Goal: Task Accomplishment & Management: Manage account settings

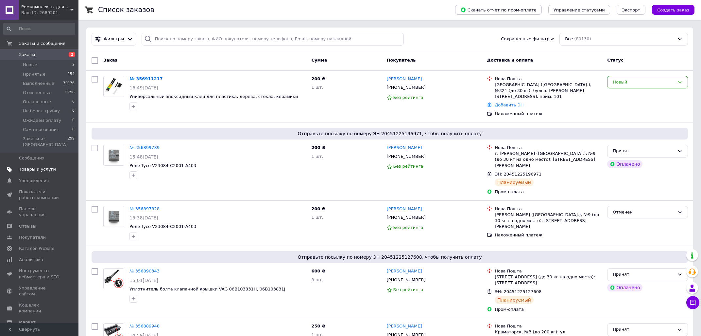
click at [46, 166] on span "Товары и услуги" at bounding box center [37, 169] width 37 height 6
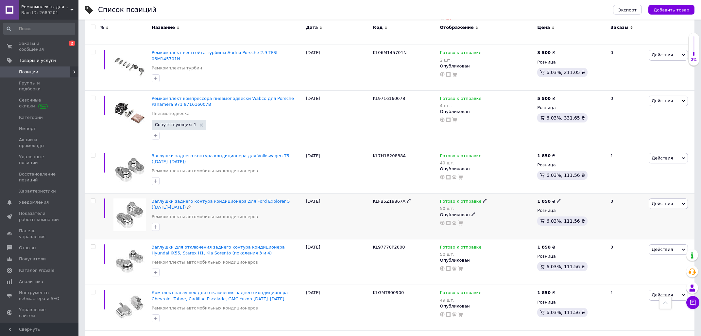
scroll to position [1858, 0]
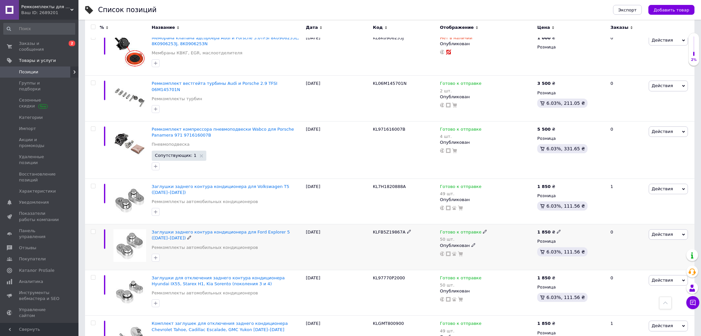
click at [383, 229] on span "KLFB5Z19867A" at bounding box center [389, 231] width 33 height 5
copy span "KLFB5Z19867A"
click at [389, 275] on span "KL97770P2000" at bounding box center [389, 277] width 32 height 5
click at [388, 275] on span "KL97770P2000" at bounding box center [389, 277] width 32 height 5
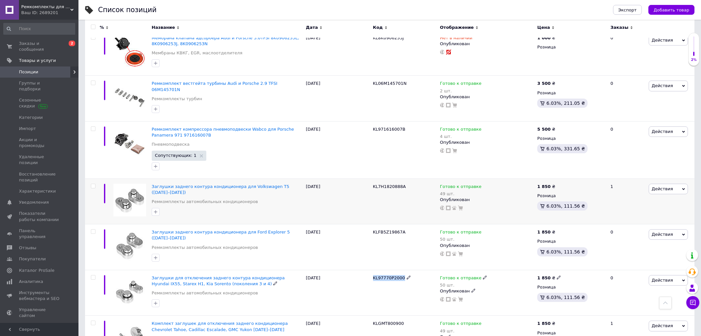
copy span "KL97770P2000"
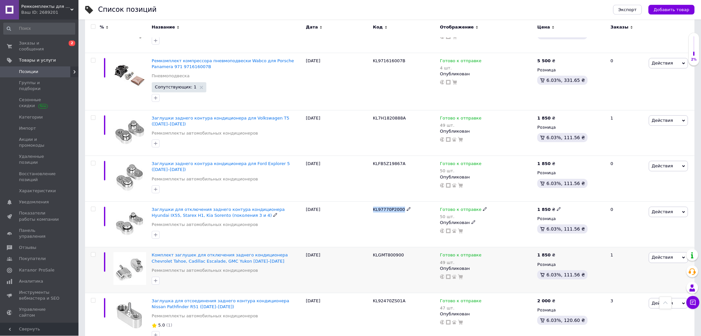
scroll to position [1928, 0]
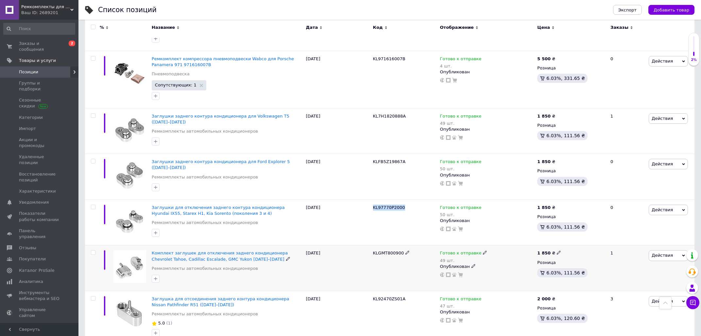
click at [386, 250] on span "KLGМТ800900" at bounding box center [388, 252] width 31 height 5
copy span "KLGМТ800900"
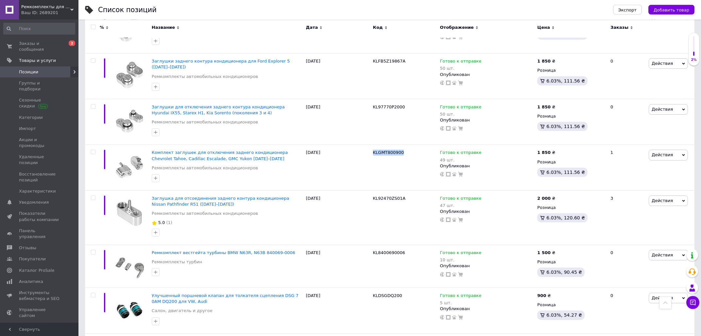
scroll to position [2033, 0]
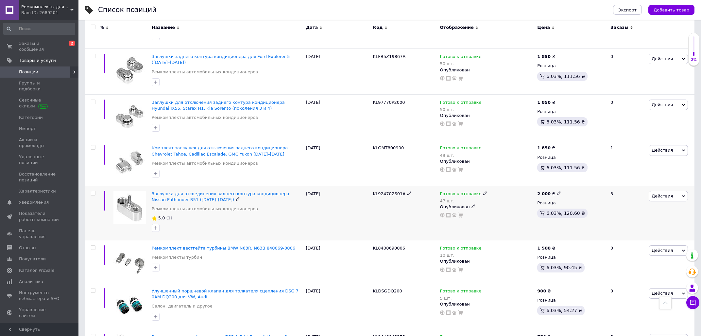
click at [360, 195] on div "[DATE]" at bounding box center [337, 212] width 67 height 54
click at [377, 191] on span "KL92470ZS01A" at bounding box center [389, 193] width 33 height 5
copy span "KL92470ZS01A"
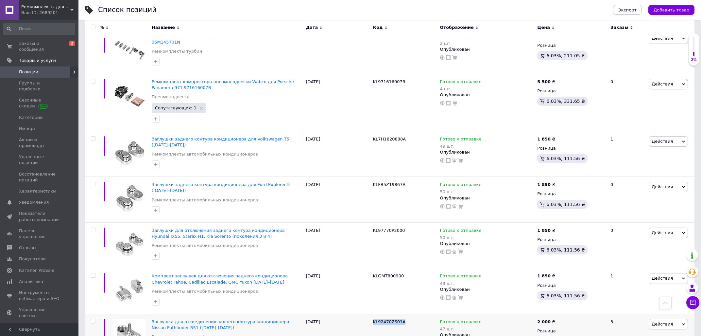
scroll to position [1893, 0]
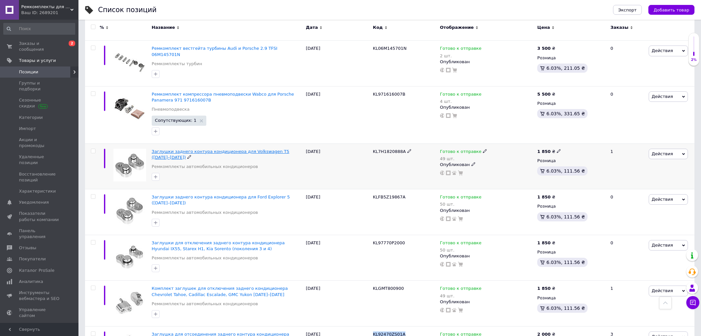
click at [265, 149] on span "Заглушки заднего контура кондиционера для Volkswagen T5 ([DATE]–[DATE])" at bounding box center [221, 154] width 138 height 11
